Goal: Information Seeking & Learning: Learn about a topic

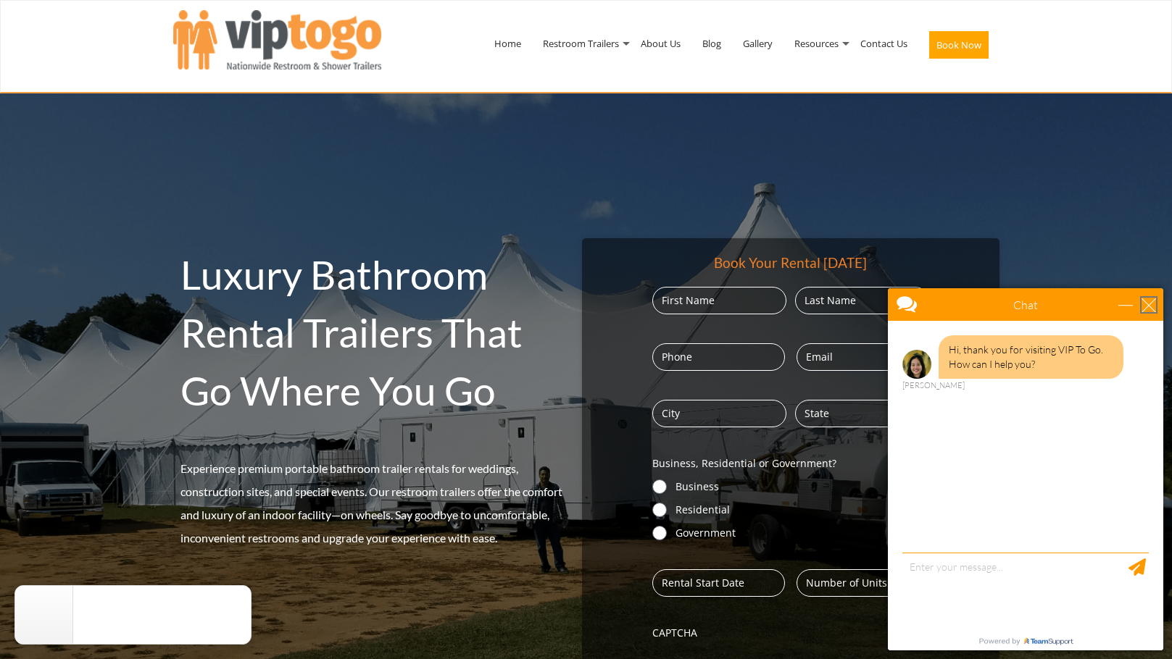
click at [1145, 306] on div "close" at bounding box center [1148, 305] width 14 height 14
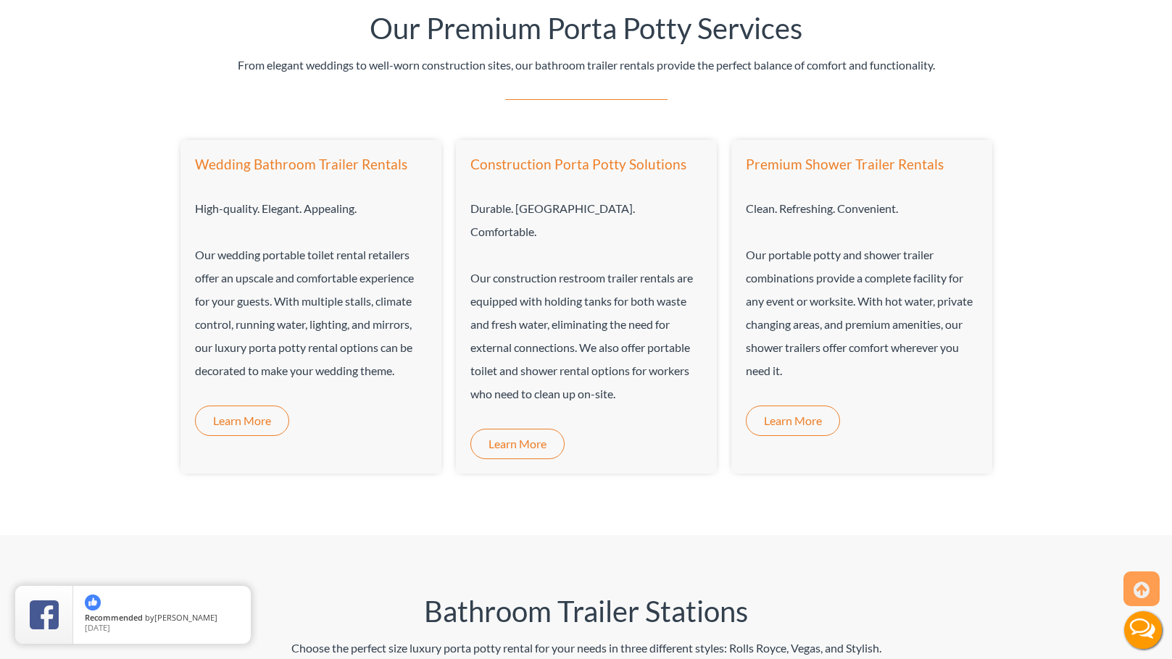
scroll to position [903, 0]
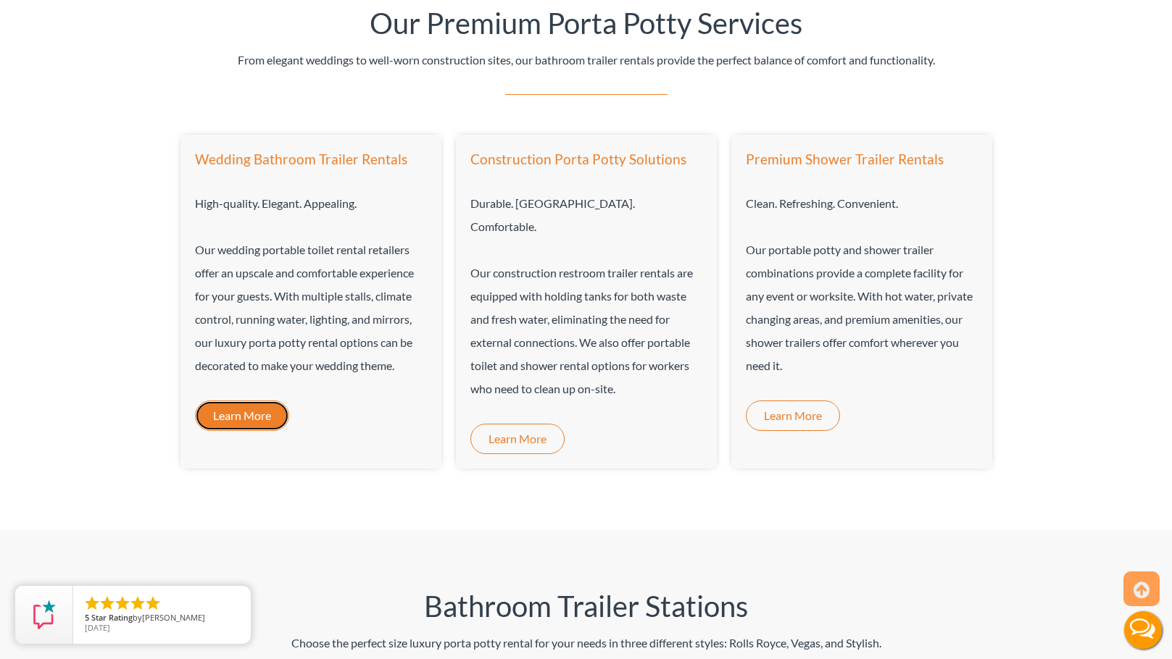
click at [239, 422] on link "Learn More" at bounding box center [242, 416] width 94 height 30
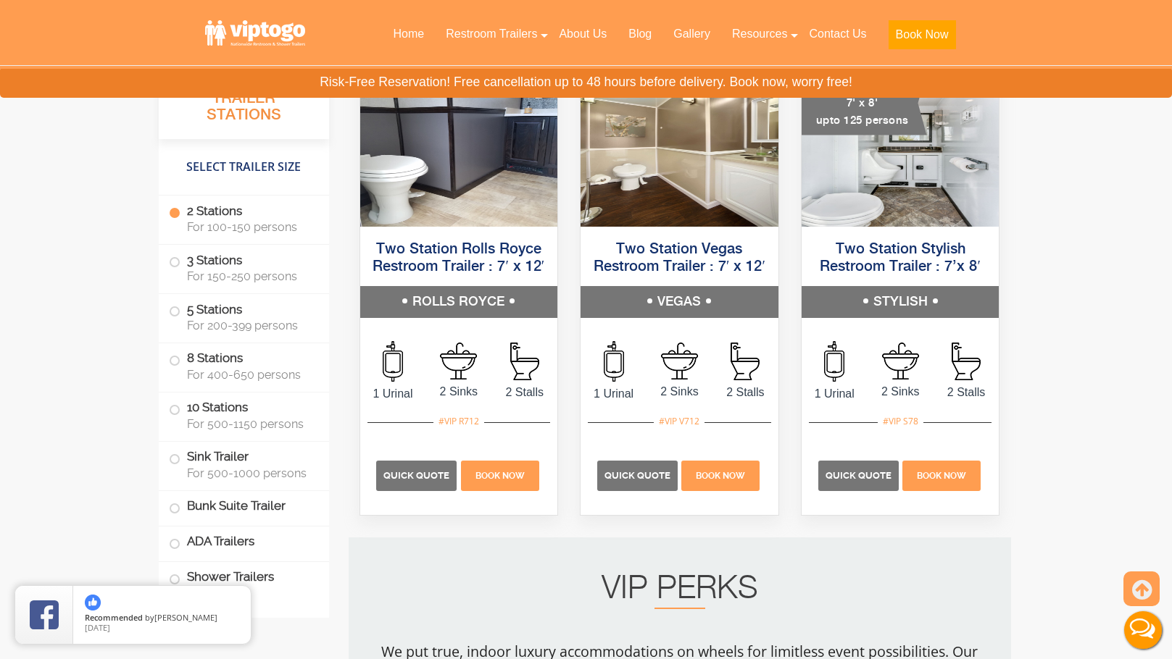
scroll to position [1535, 0]
